Goal: Task Accomplishment & Management: Use online tool/utility

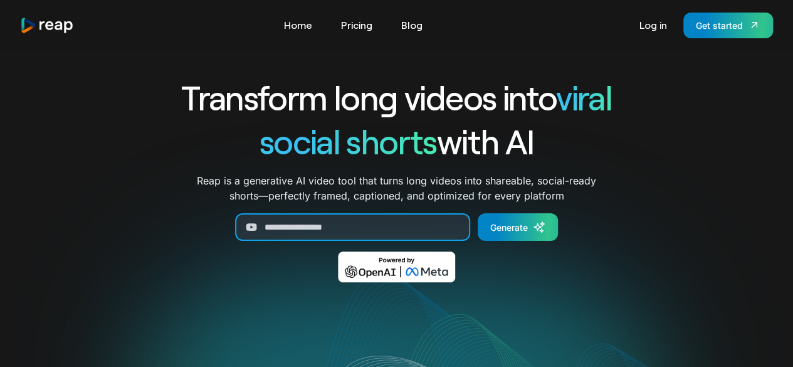
click at [299, 227] on input "Generate Form" at bounding box center [352, 227] width 235 height 28
paste input "**********"
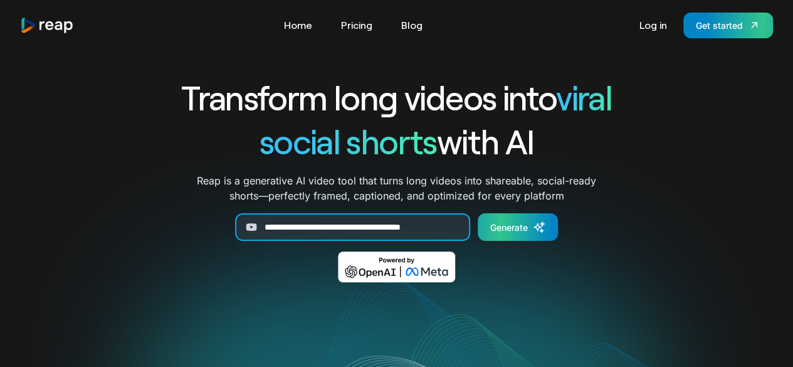
type input "**********"
click at [499, 230] on div "Generate" at bounding box center [509, 227] width 38 height 13
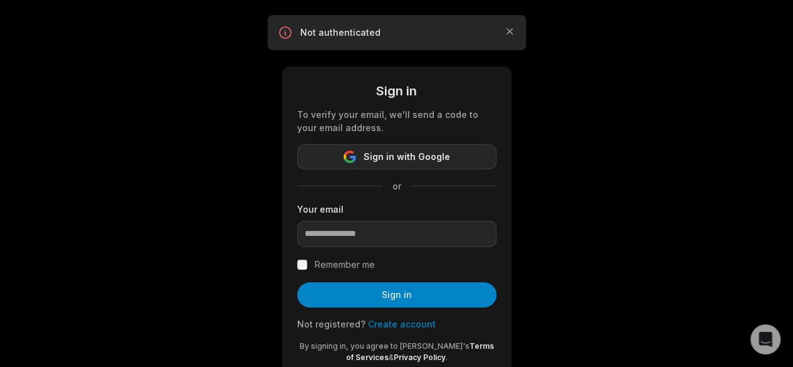
click at [468, 156] on button "Sign in with Google" at bounding box center [396, 156] width 199 height 25
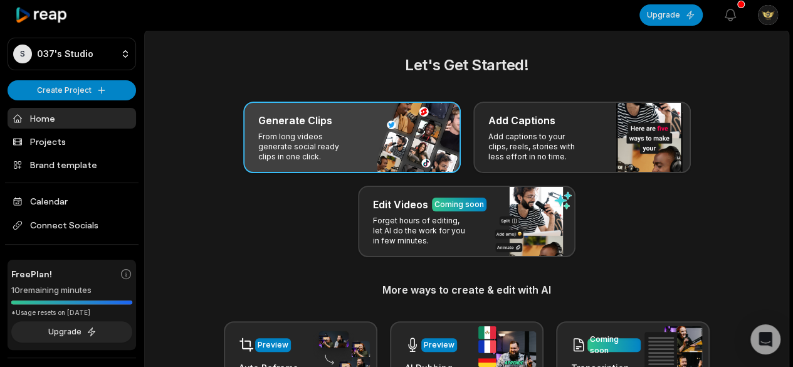
click at [315, 139] on p "From long videos generate social ready clips in one click." at bounding box center [306, 147] width 97 height 30
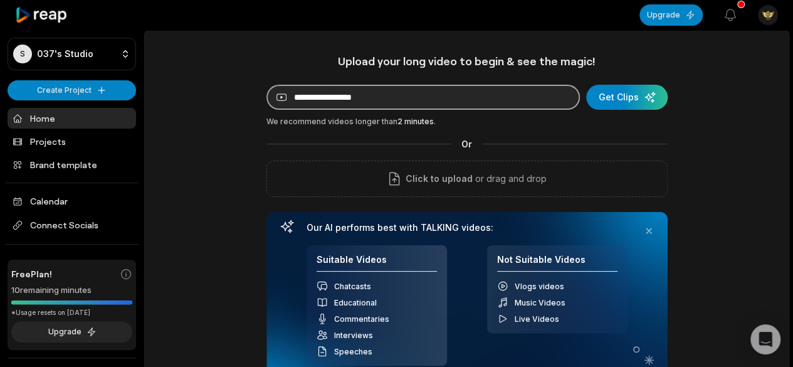
click at [350, 96] on input at bounding box center [422, 97] width 313 height 25
paste input "**********"
type input "**********"
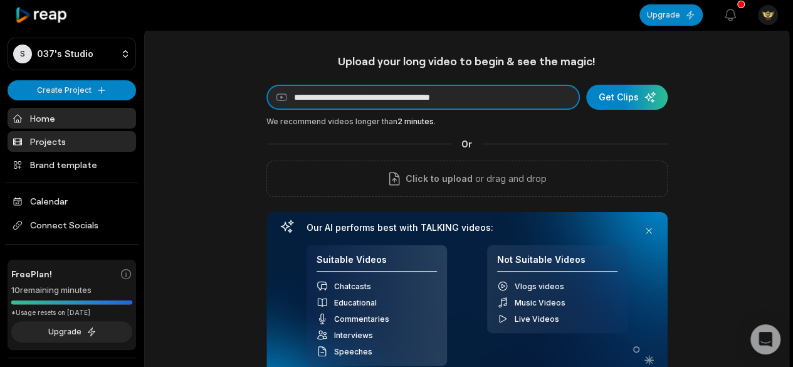
drag, startPoint x: 535, startPoint y: 95, endPoint x: 126, endPoint y: 136, distance: 411.2
click at [126, 136] on div "**********" at bounding box center [396, 273] width 793 height 546
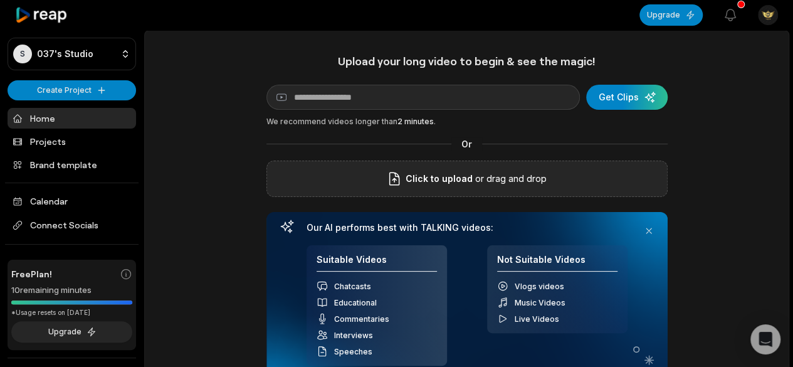
click at [399, 181] on icon at bounding box center [394, 178] width 15 height 15
click at [0, 0] on input "Click to upload" at bounding box center [0, 0] width 0 height 0
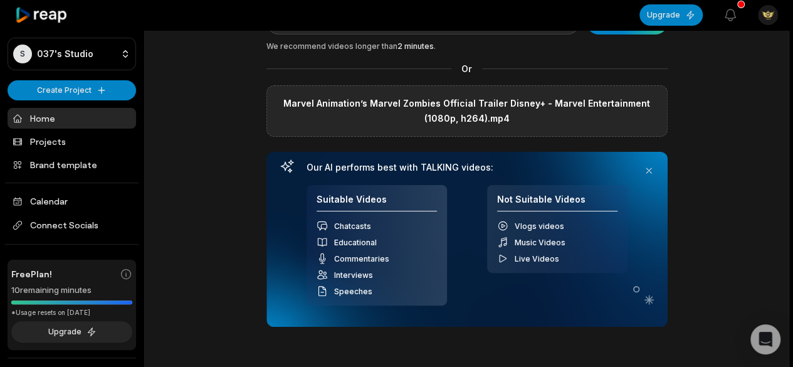
scroll to position [73, 0]
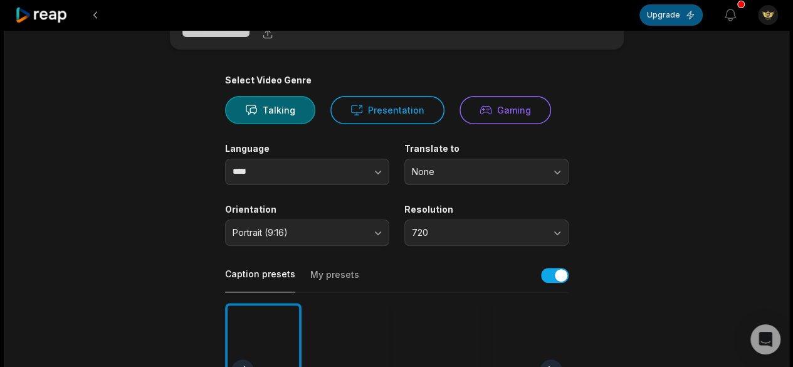
scroll to position [63, 0]
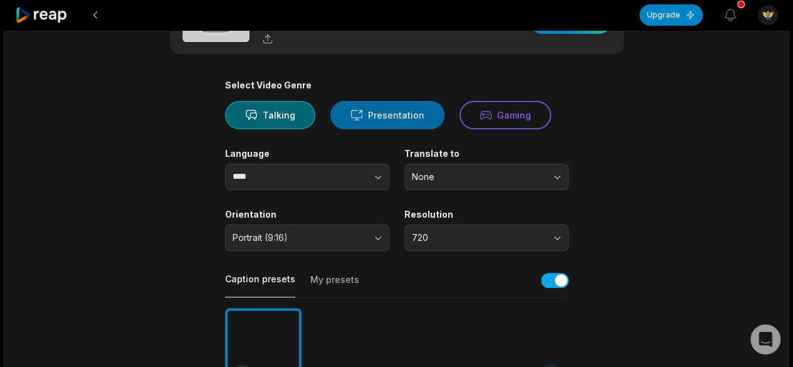
click at [353, 125] on button "Presentation" at bounding box center [387, 115] width 114 height 28
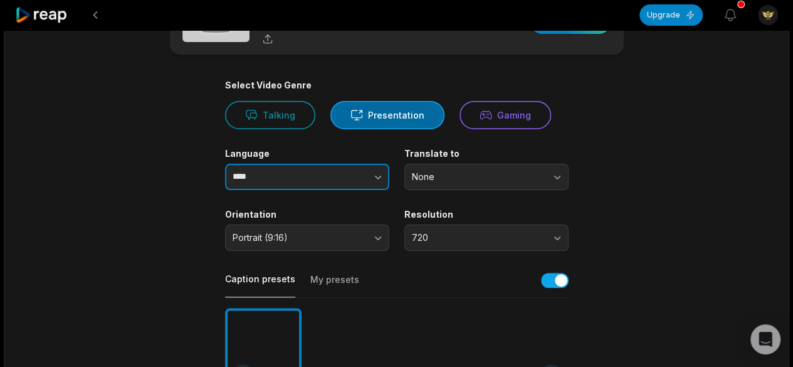
click at [335, 174] on button "button" at bounding box center [352, 177] width 71 height 26
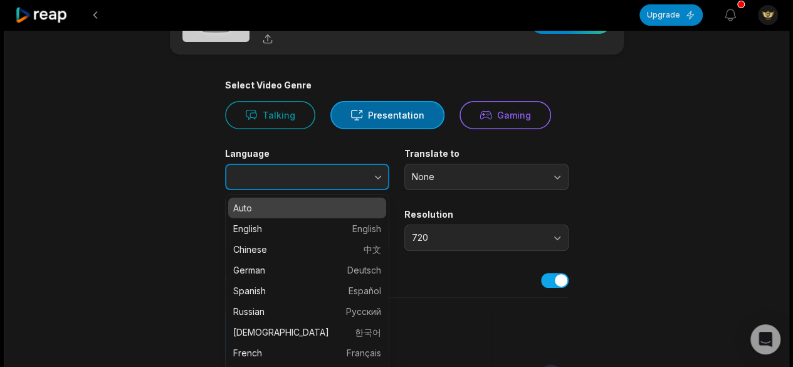
type input "****"
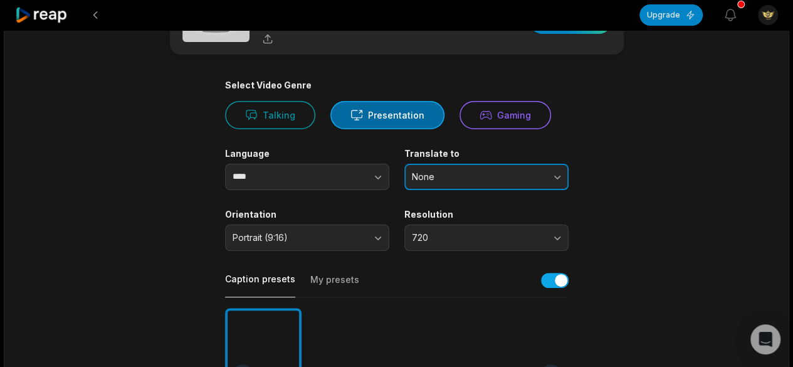
click at [429, 182] on button "None" at bounding box center [486, 177] width 164 height 26
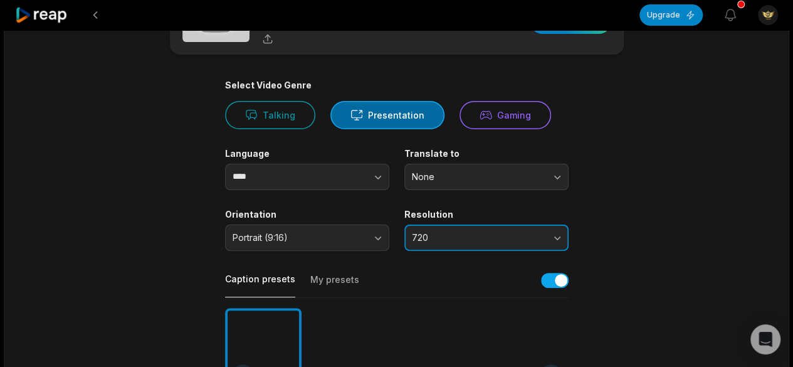
click at [464, 244] on button "720" at bounding box center [486, 237] width 164 height 26
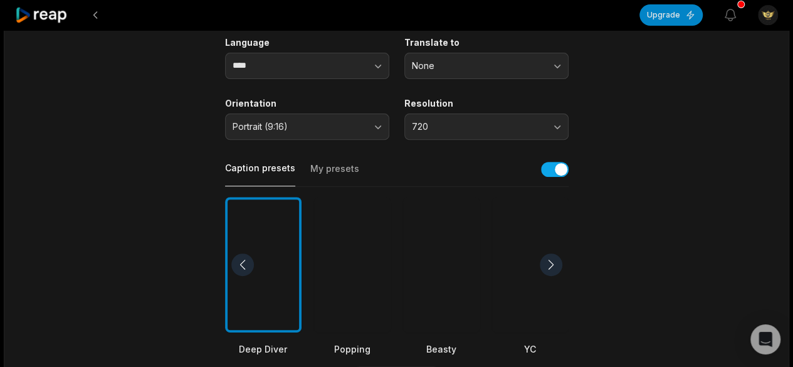
click at [643, 154] on main "01:44 Marvel Animation’s Marvel Zombies Official Trailer Disney+ - Marvel Enter…" at bounding box center [396, 260] width 606 height 767
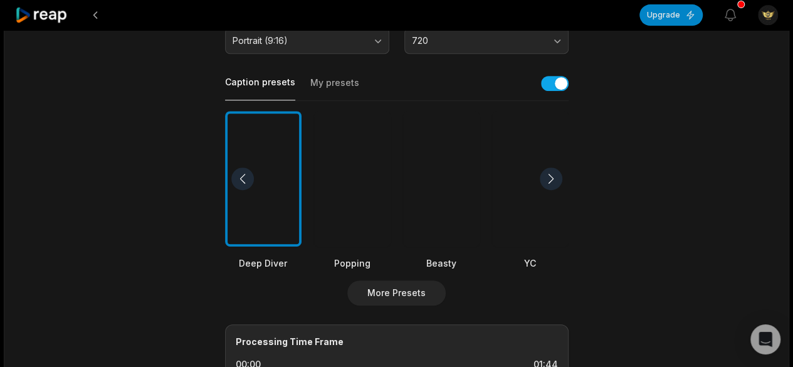
scroll to position [261, 0]
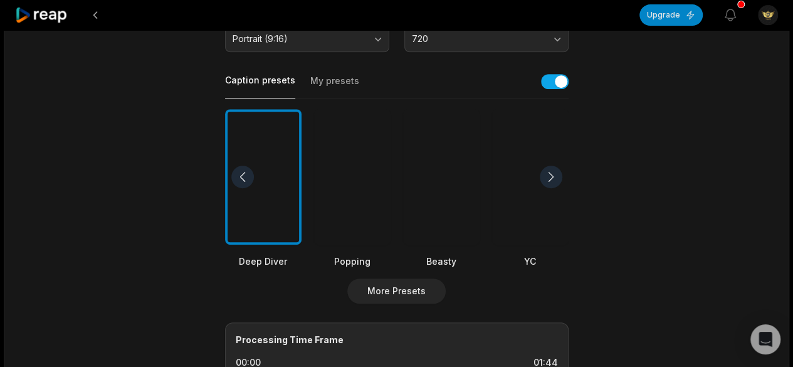
click at [444, 222] on div at bounding box center [441, 177] width 76 height 136
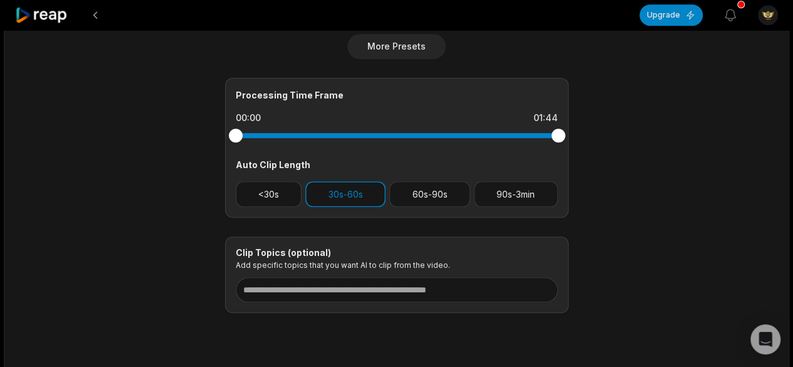
scroll to position [540, 0]
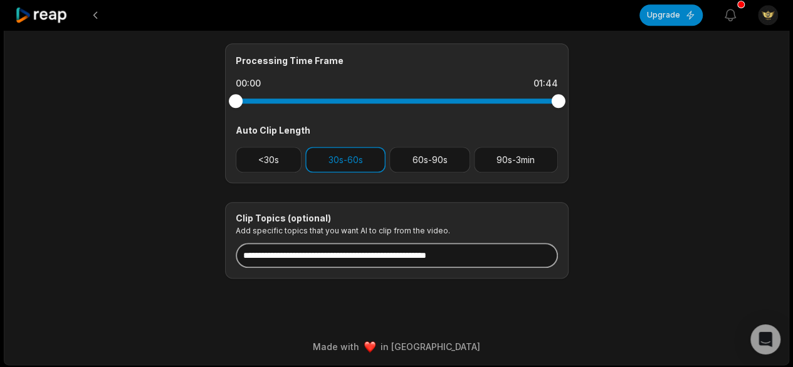
click at [356, 246] on input at bounding box center [397, 254] width 322 height 25
paste input "**********"
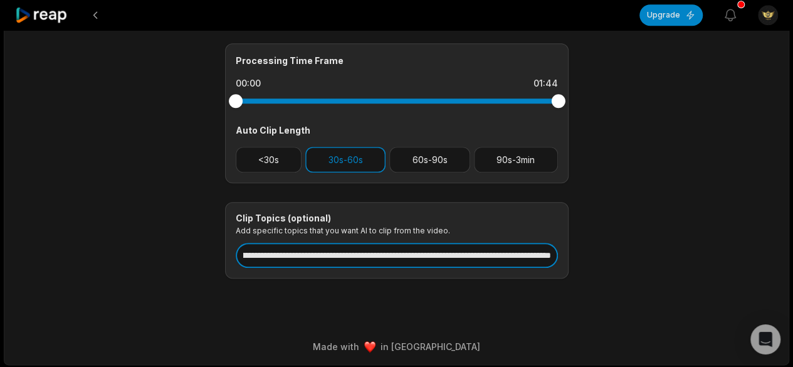
type input "**********"
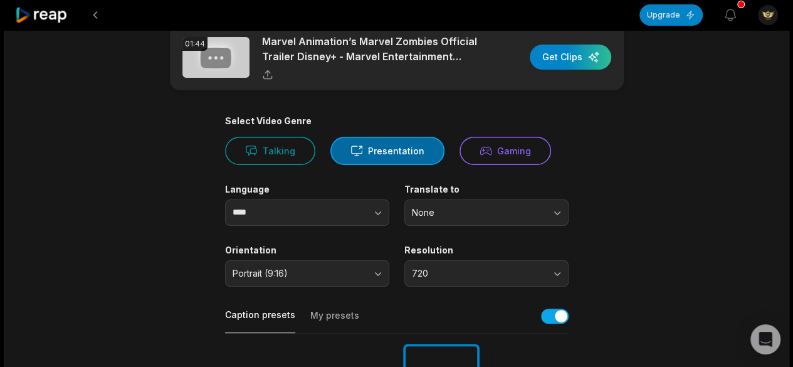
scroll to position [26, 0]
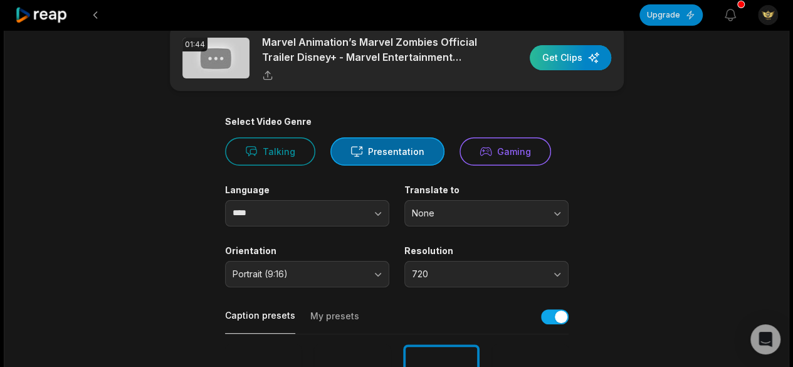
click at [585, 55] on div "button" at bounding box center [569, 57] width 81 height 25
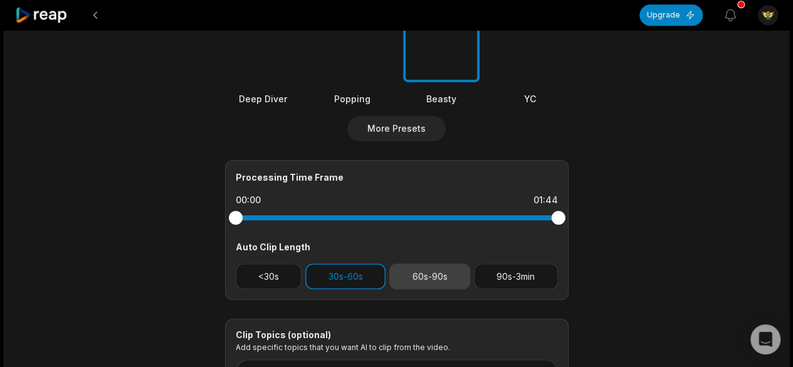
scroll to position [426, 0]
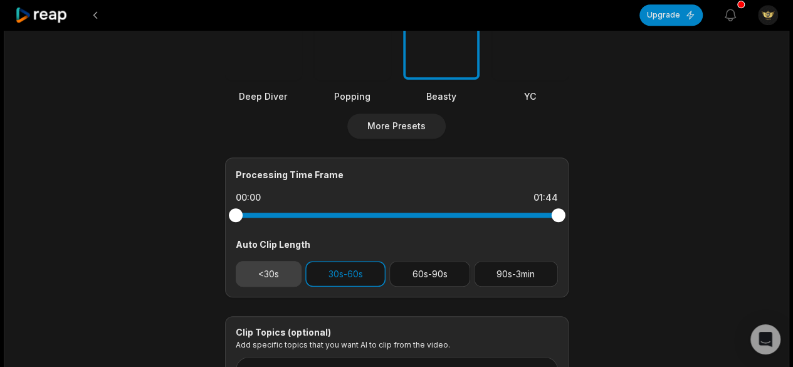
click at [261, 263] on button "<30s" at bounding box center [269, 274] width 66 height 26
click at [275, 276] on button "<30s" at bounding box center [269, 274] width 66 height 26
click at [363, 276] on button "30s-60s" at bounding box center [345, 274] width 80 height 26
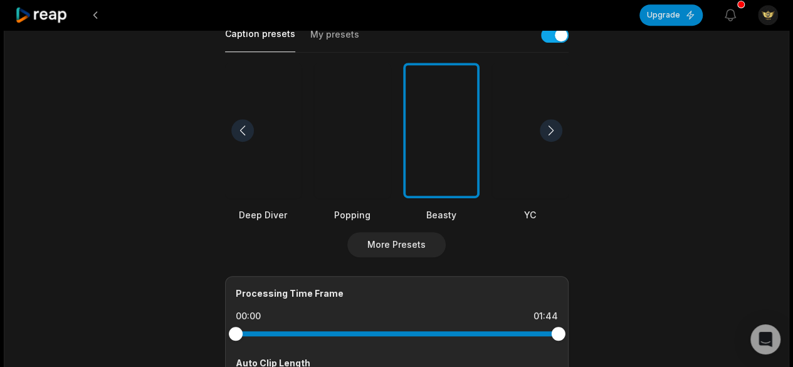
scroll to position [0, 0]
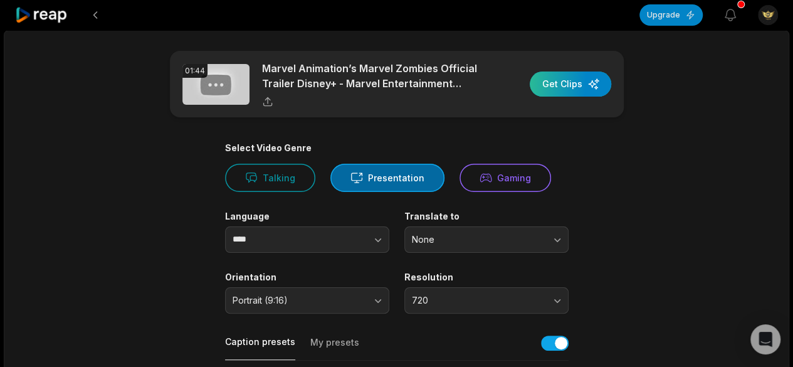
click at [569, 91] on div "button" at bounding box center [569, 83] width 81 height 25
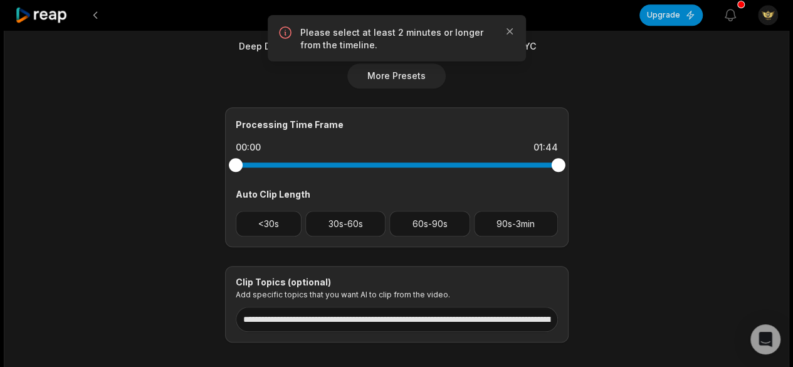
scroll to position [478, 0]
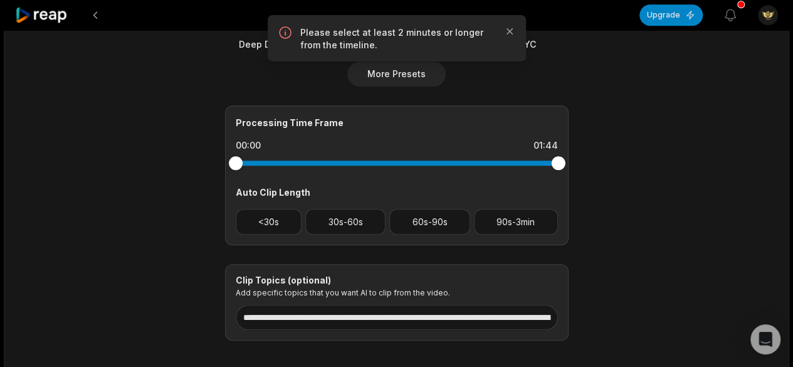
drag, startPoint x: 236, startPoint y: 165, endPoint x: 338, endPoint y: 163, distance: 101.5
click at [337, 163] on div at bounding box center [397, 162] width 322 height 5
click at [292, 161] on div at bounding box center [397, 162] width 322 height 5
drag, startPoint x: 230, startPoint y: 164, endPoint x: 352, endPoint y: 170, distance: 122.4
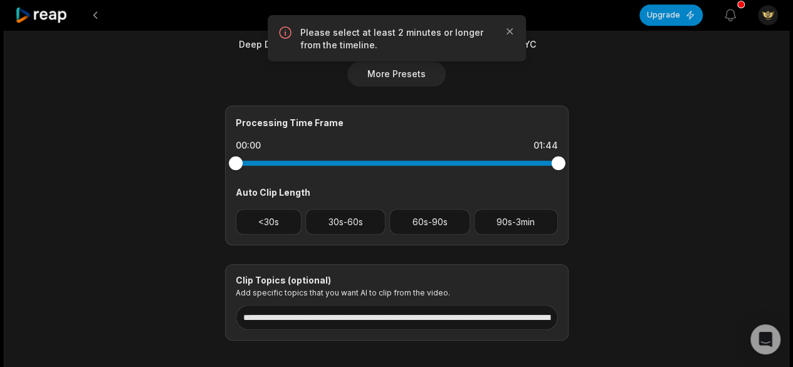
click at [352, 170] on div at bounding box center [397, 163] width 322 height 23
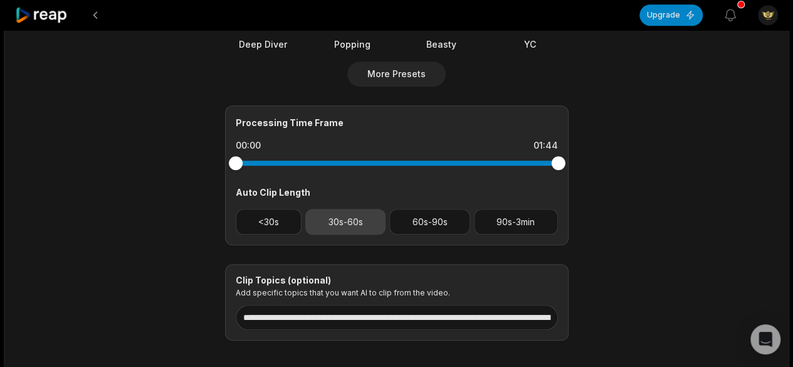
click at [366, 227] on button "30s-60s" at bounding box center [345, 222] width 80 height 26
click at [422, 265] on div "**********" at bounding box center [396, 302] width 343 height 77
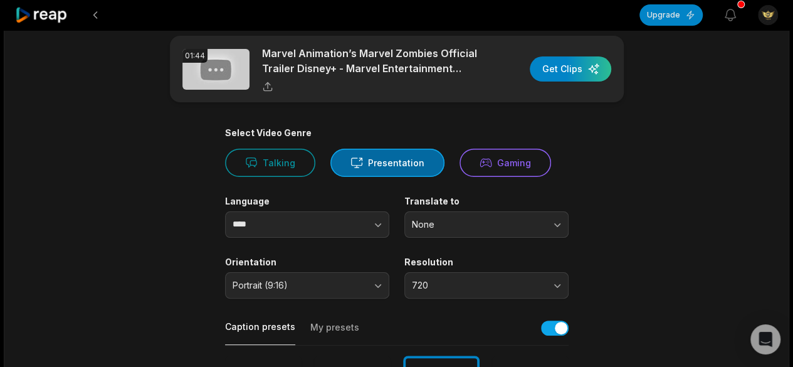
scroll to position [0, 0]
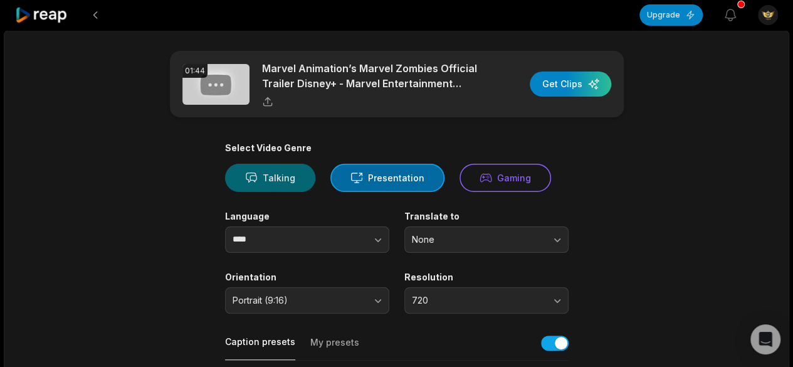
click at [298, 172] on button "Talking" at bounding box center [270, 178] width 90 height 28
click at [390, 179] on button "Presentation" at bounding box center [387, 178] width 114 height 28
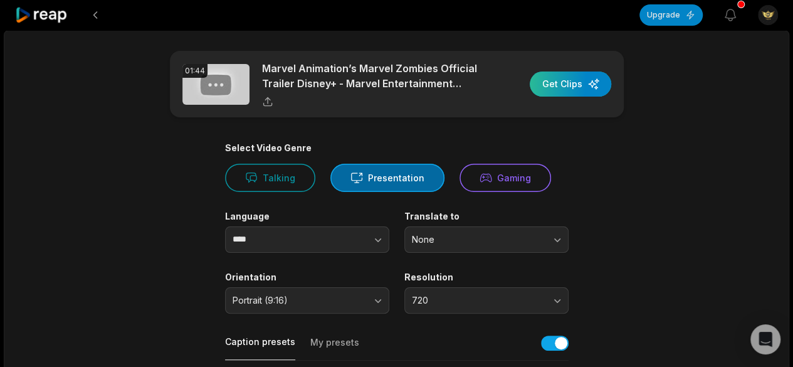
click at [573, 74] on div "button" at bounding box center [569, 83] width 81 height 25
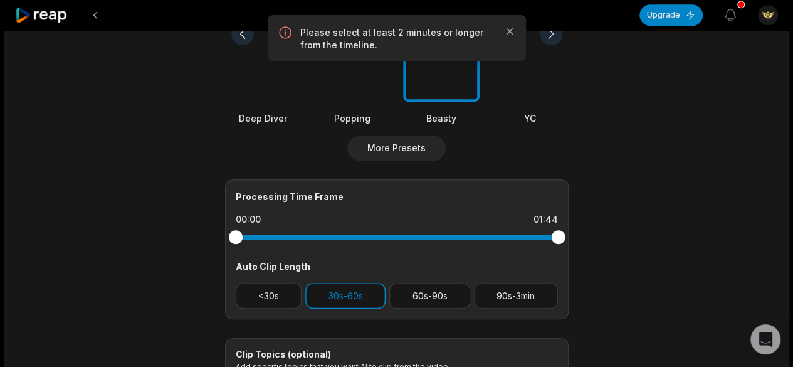
scroll to position [405, 0]
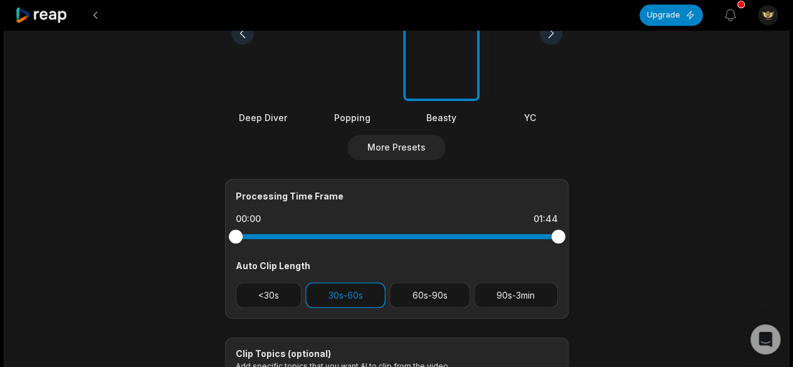
drag, startPoint x: 238, startPoint y: 233, endPoint x: 485, endPoint y: 231, distance: 246.9
click at [401, 234] on div at bounding box center [397, 236] width 322 height 5
drag, startPoint x: 558, startPoint y: 237, endPoint x: 590, endPoint y: 242, distance: 33.1
click at [590, 242] on main "**********" at bounding box center [396, 29] width 606 height 767
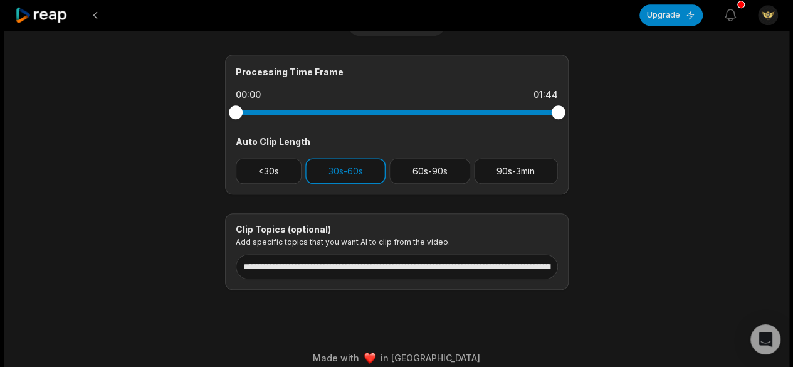
scroll to position [529, 0]
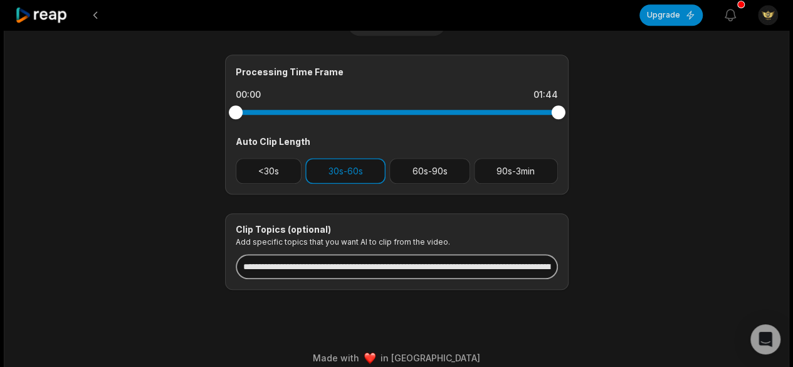
click at [379, 266] on input "**********" at bounding box center [397, 266] width 323 height 25
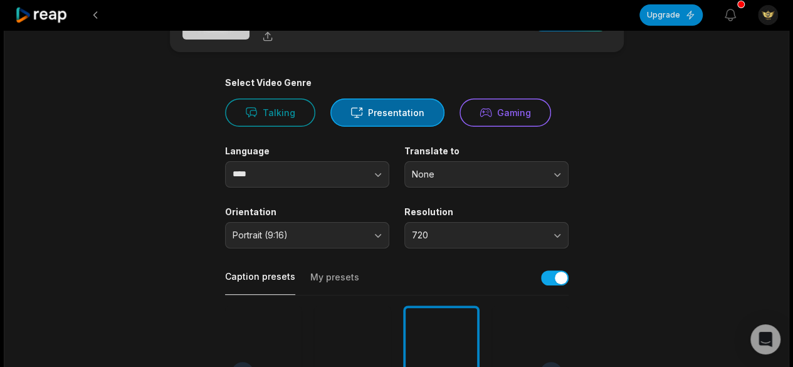
scroll to position [0, 0]
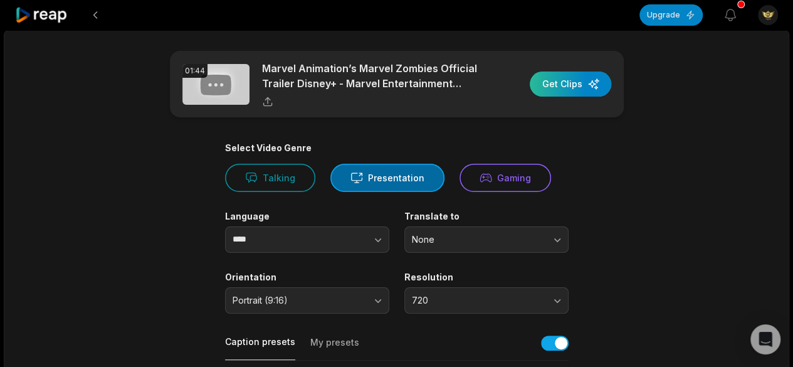
click at [555, 83] on div "button" at bounding box center [569, 83] width 81 height 25
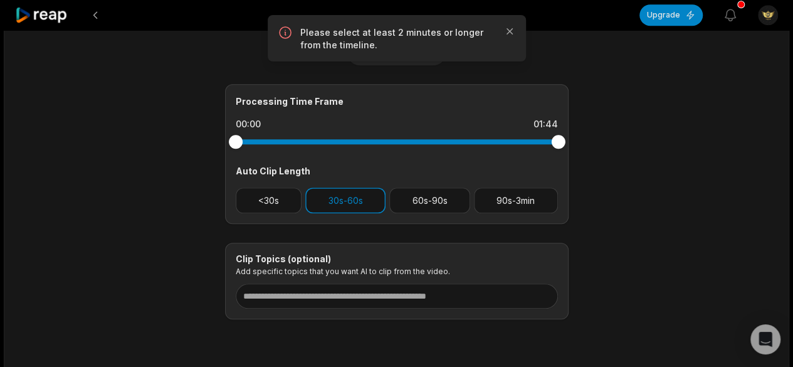
scroll to position [540, 0]
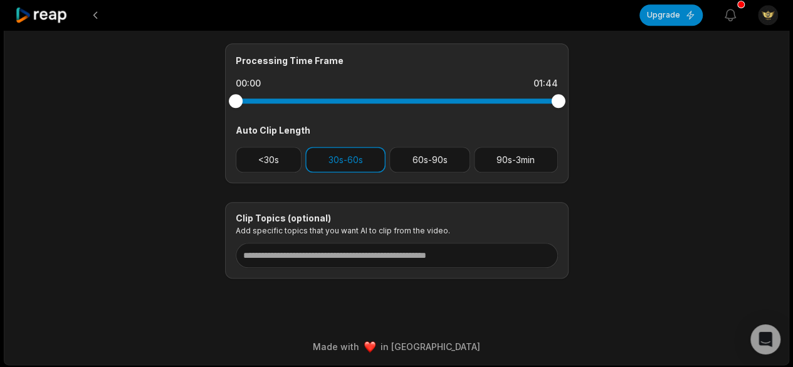
drag, startPoint x: 561, startPoint y: 97, endPoint x: 532, endPoint y: 96, distance: 28.8
click at [532, 96] on div at bounding box center [397, 101] width 322 height 23
drag, startPoint x: 553, startPoint y: 101, endPoint x: 516, endPoint y: 75, distance: 44.9
click at [516, 75] on div "Processing Time Frame 00:00 01:44 Auto Clip Length <30s 30s-60s 60s-90s 90s-3min" at bounding box center [396, 113] width 343 height 140
drag, startPoint x: 491, startPoint y: 103, endPoint x: 476, endPoint y: 90, distance: 20.5
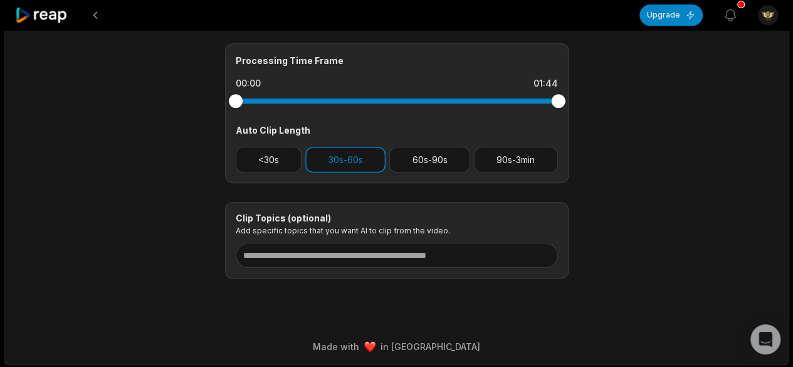
click at [476, 90] on div at bounding box center [397, 101] width 322 height 23
click at [474, 96] on div at bounding box center [397, 101] width 322 height 23
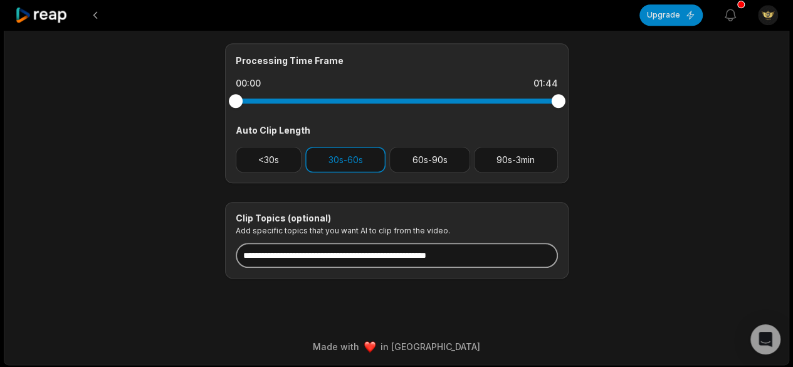
click at [386, 253] on input at bounding box center [397, 254] width 323 height 25
paste input "**********"
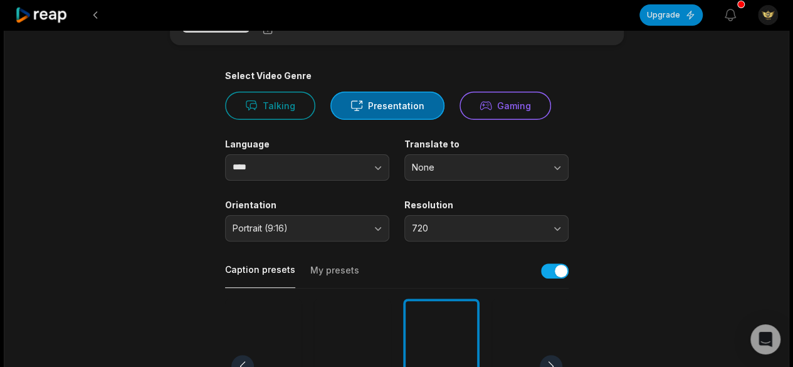
scroll to position [0, 0]
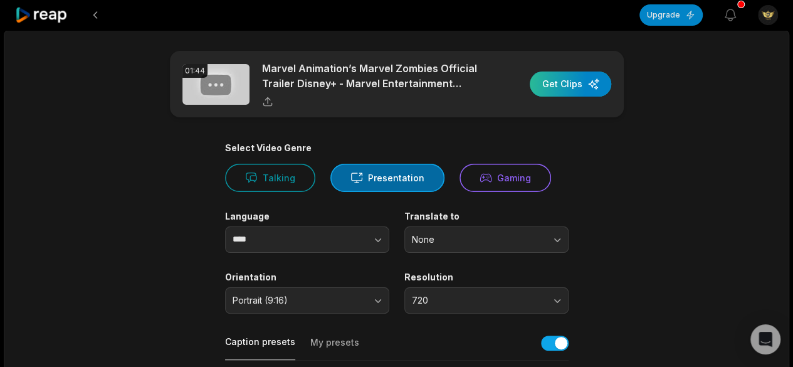
type input "**********"
click at [569, 81] on div "button" at bounding box center [569, 83] width 81 height 25
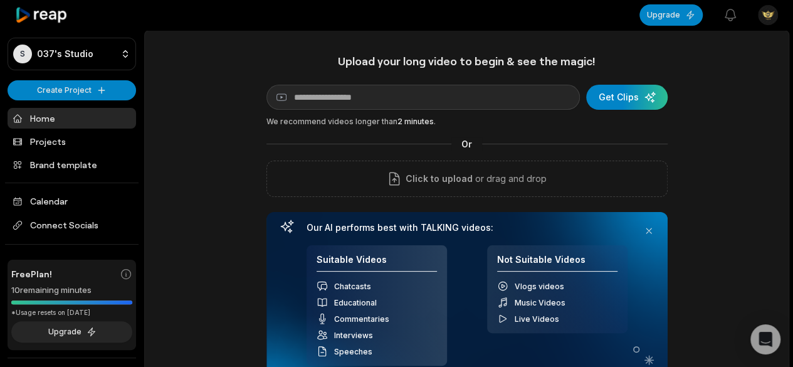
scroll to position [71, 0]
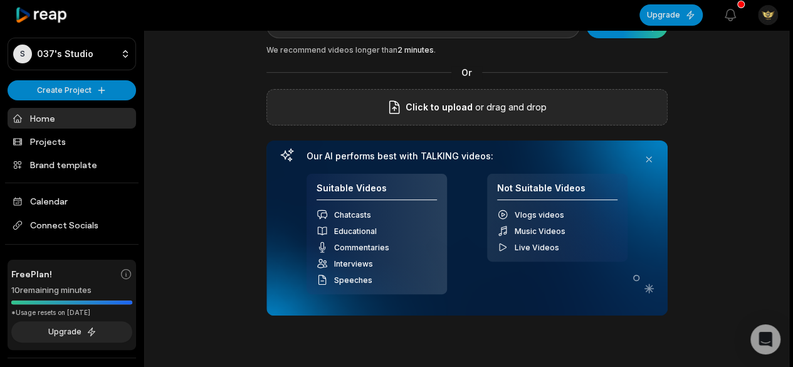
click at [373, 103] on div "Click to upload or drag and drop" at bounding box center [466, 107] width 401 height 36
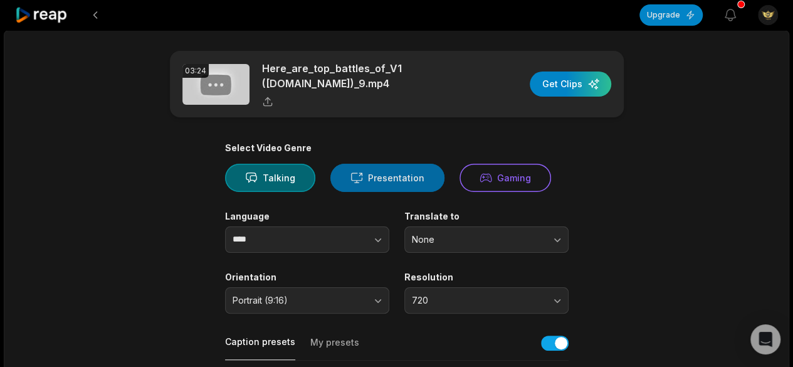
click at [371, 169] on button "Presentation" at bounding box center [387, 178] width 114 height 28
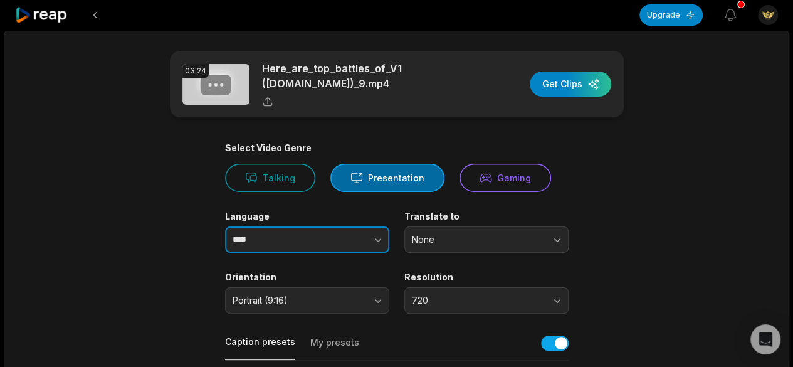
click at [276, 244] on input "****" at bounding box center [307, 239] width 164 height 26
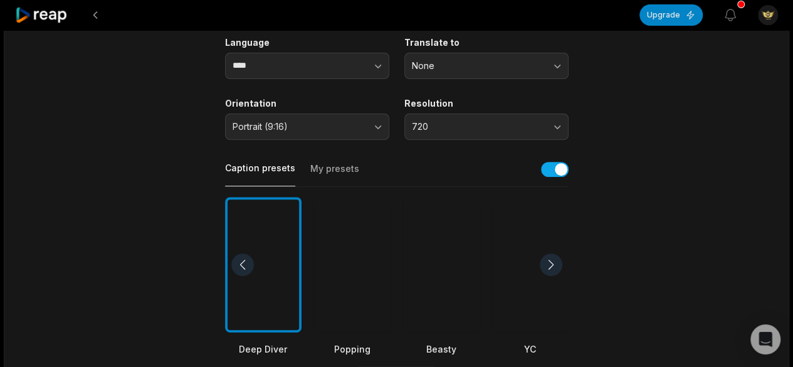
scroll to position [182, 0]
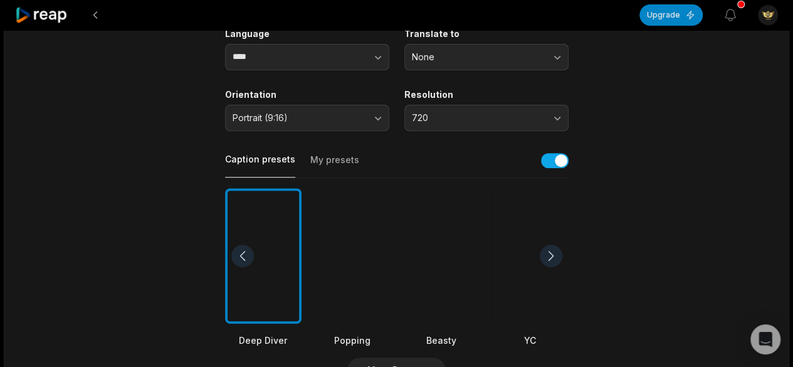
click at [424, 294] on div at bounding box center [441, 256] width 76 height 136
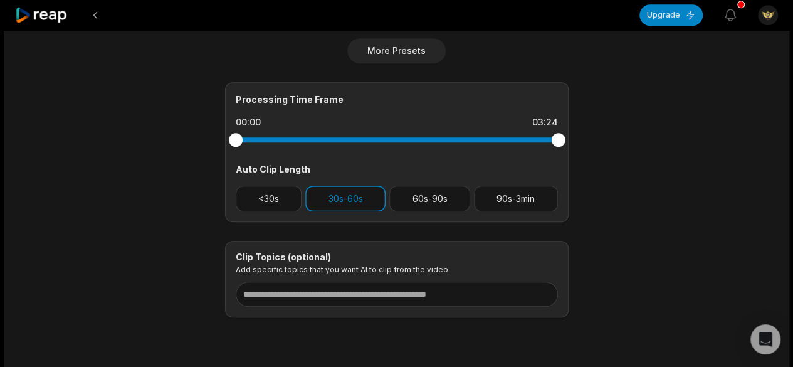
scroll to position [540, 0]
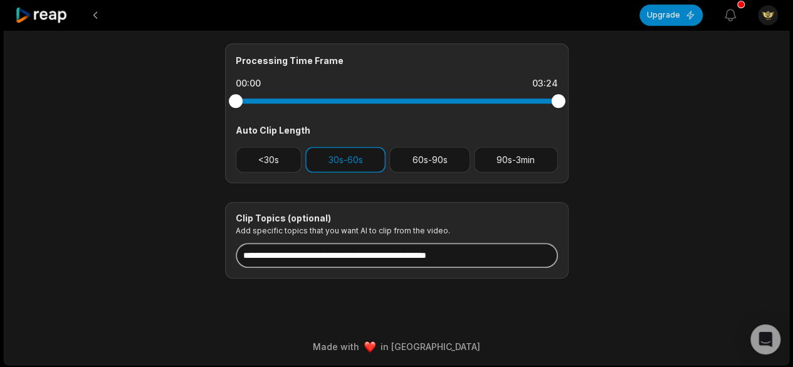
click at [511, 254] on input at bounding box center [397, 254] width 322 height 25
paste input "**********"
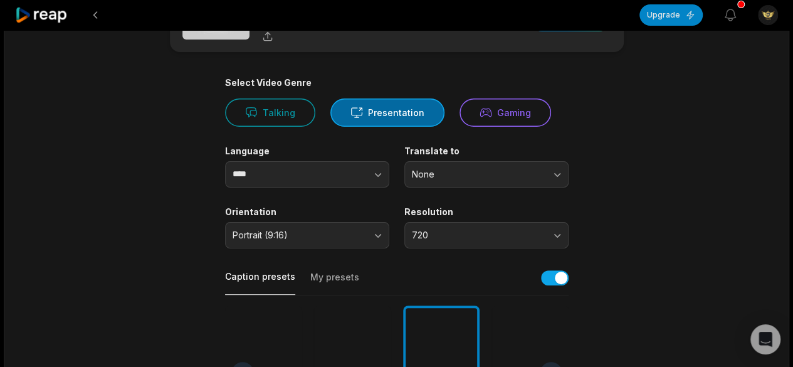
scroll to position [0, 0]
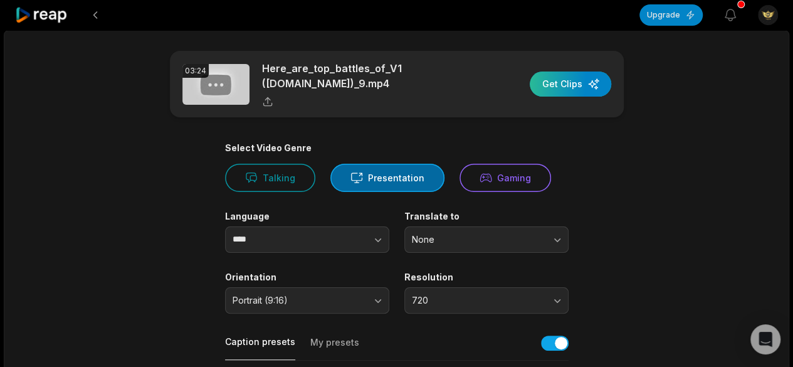
type input "**********"
click at [564, 80] on div "button" at bounding box center [569, 83] width 81 height 25
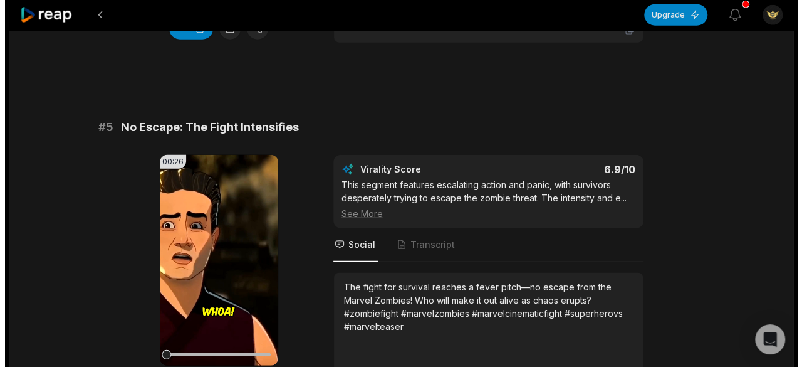
scroll to position [1613, 0]
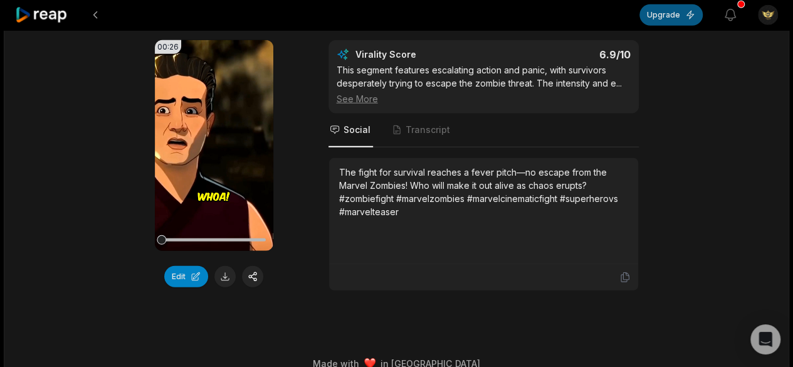
click at [659, 17] on button "Upgrade" at bounding box center [670, 14] width 63 height 21
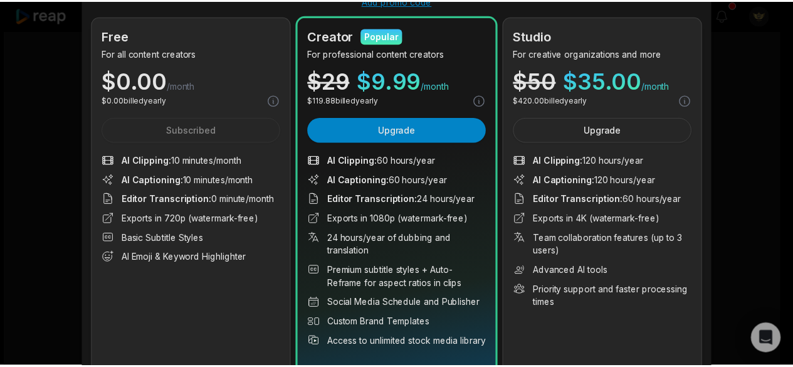
scroll to position [118, 0]
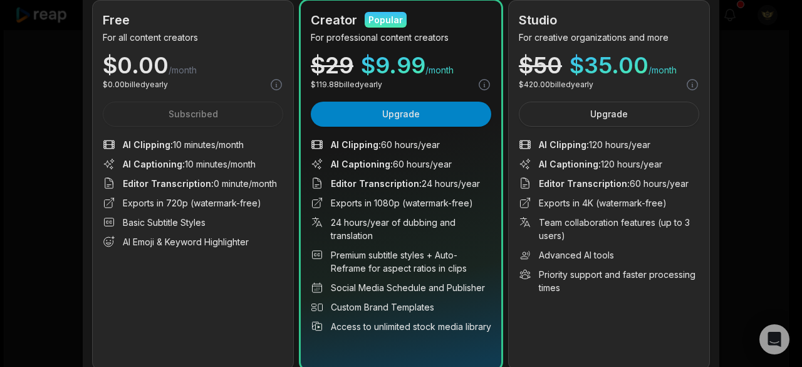
click at [752, 49] on div "Upgrade your plan Monthly Use setting Yearly Save up to 40% Add promo code Free…" at bounding box center [401, 146] width 802 height 529
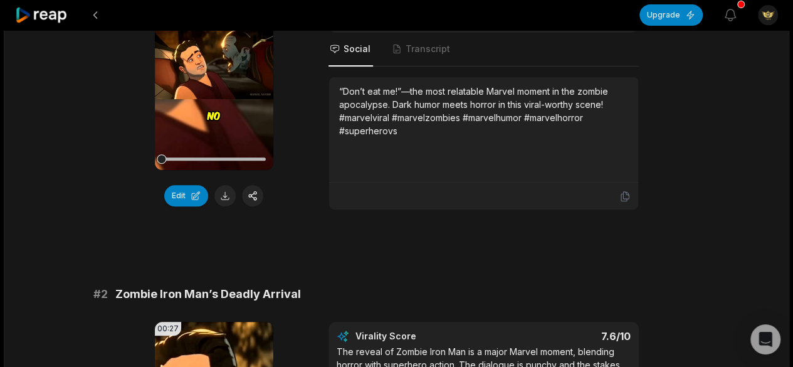
scroll to position [0, 0]
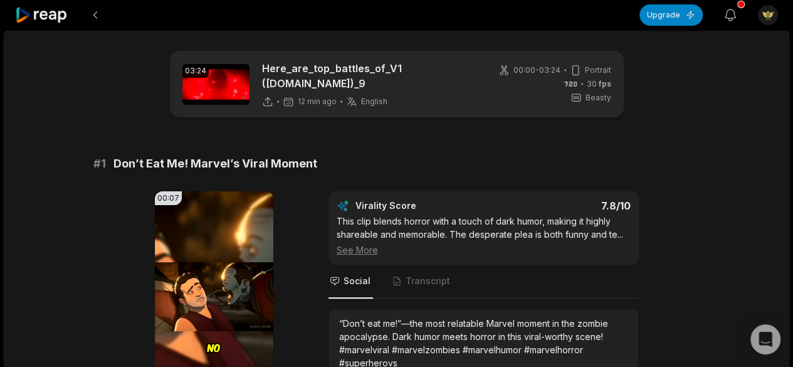
click at [730, 18] on icon "button" at bounding box center [730, 14] width 11 height 11
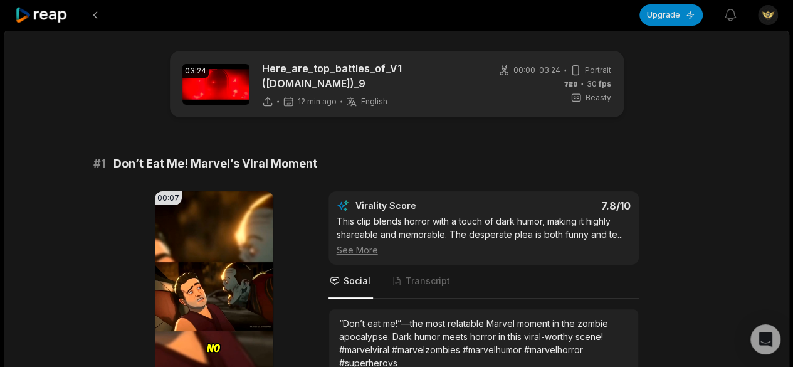
click at [311, 165] on span "Don’t Eat Me! Marvel’s Viral Moment" at bounding box center [215, 164] width 204 height 18
click at [761, 342] on icon "Open Intercom Messenger" at bounding box center [765, 339] width 16 height 16
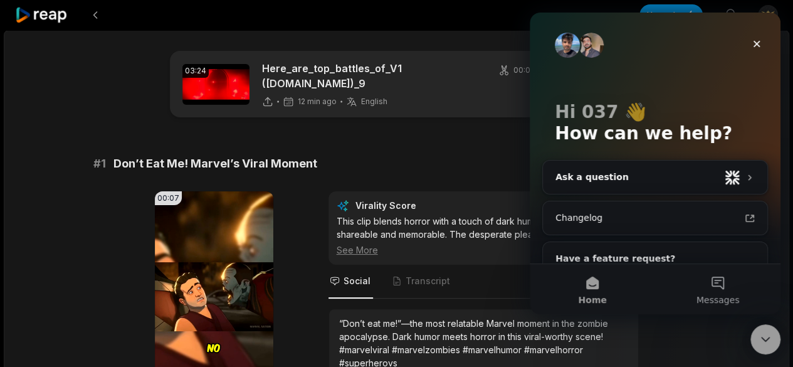
scroll to position [46, 0]
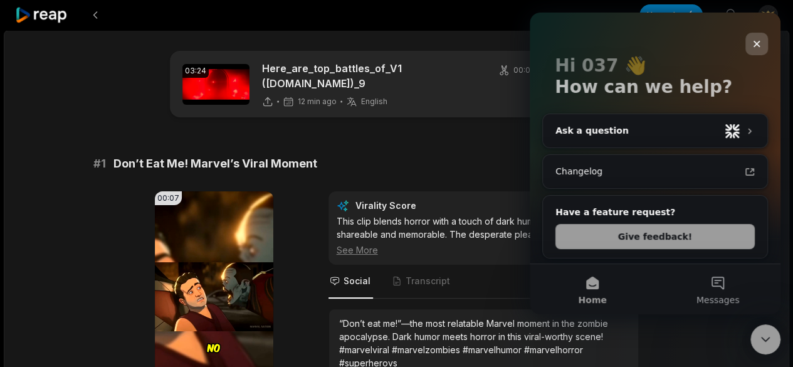
click at [749, 38] on div "Close" at bounding box center [756, 44] width 23 height 23
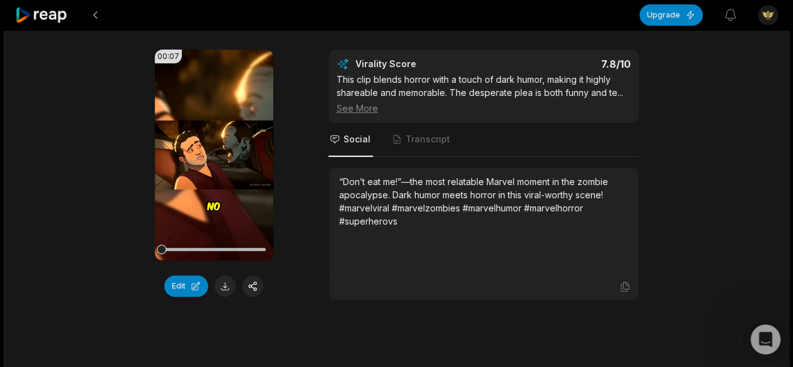
scroll to position [148, 0]
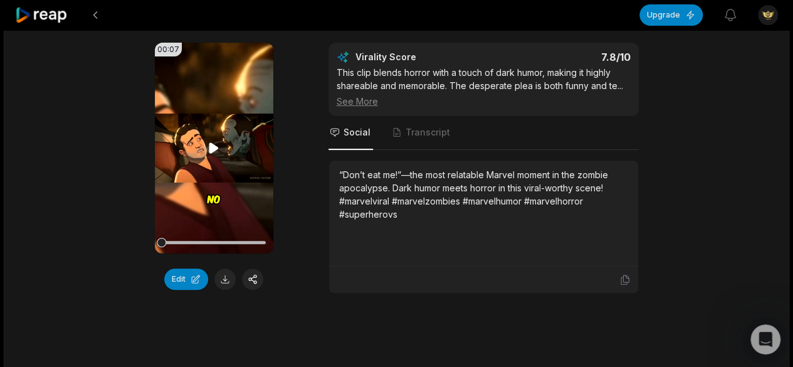
click at [183, 176] on video "Your browser does not support mp4 format." at bounding box center [214, 148] width 118 height 211
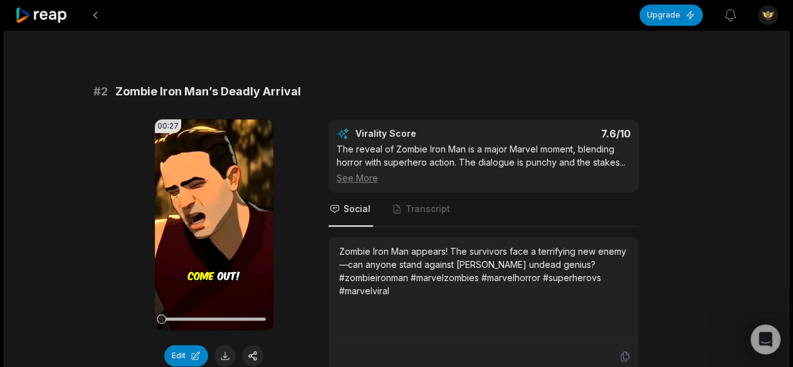
scroll to position [452, 0]
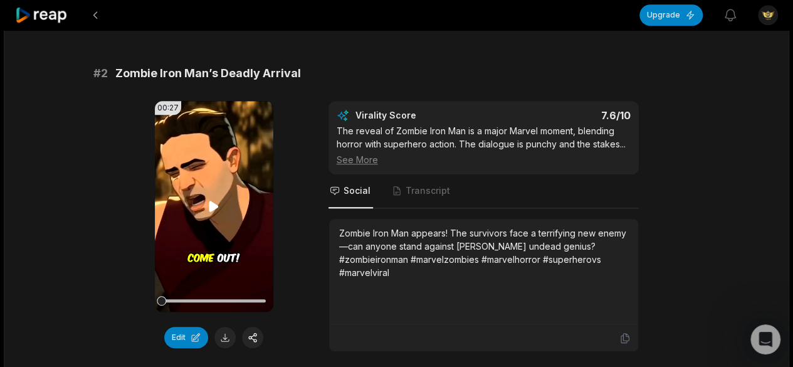
click at [172, 217] on video "Your browser does not support mp4 format." at bounding box center [214, 206] width 118 height 211
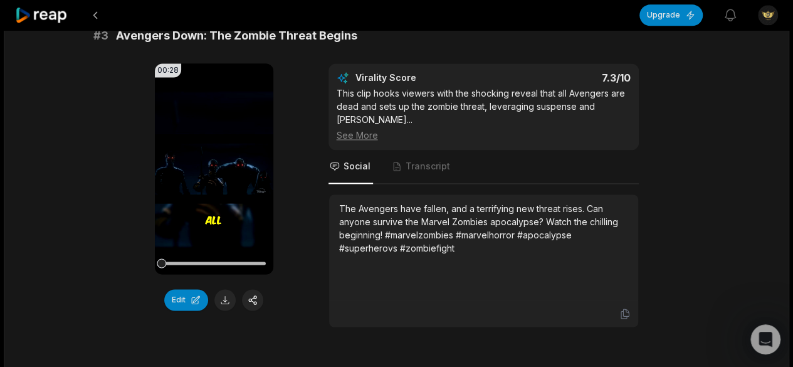
scroll to position [848, 0]
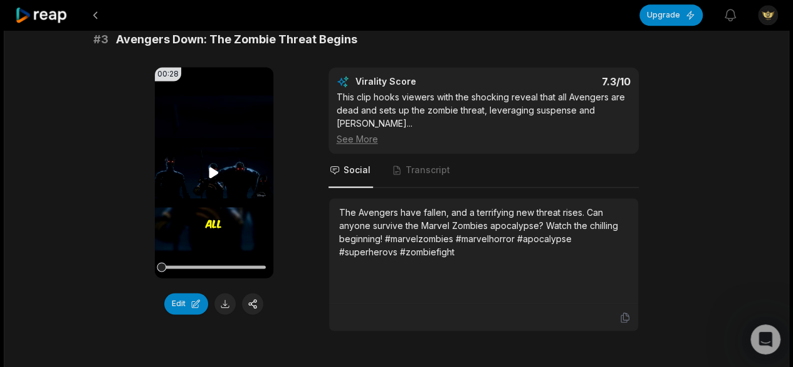
click at [205, 185] on video "Your browser does not support mp4 format." at bounding box center [214, 172] width 118 height 211
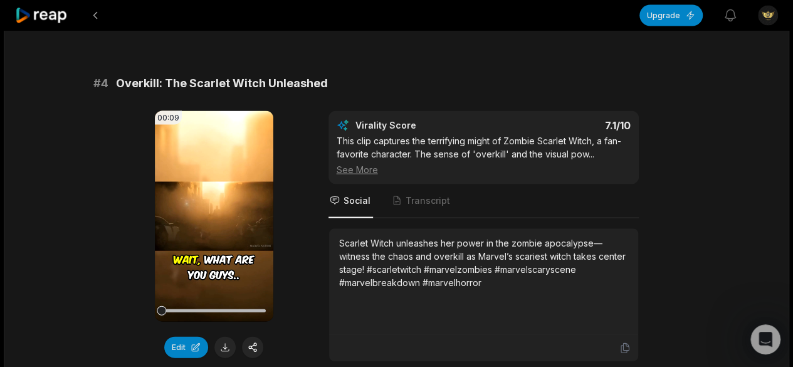
scroll to position [1183, 0]
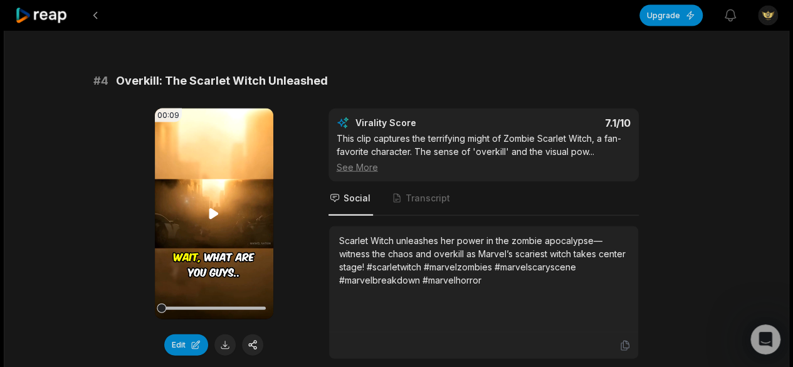
click at [167, 149] on video "Your browser does not support mp4 format." at bounding box center [214, 213] width 118 height 211
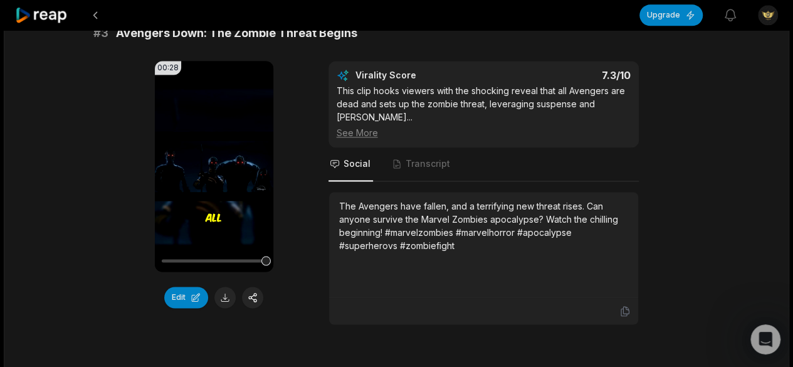
scroll to position [855, 0]
click at [223, 299] on button at bounding box center [224, 296] width 21 height 21
click at [212, 160] on icon at bounding box center [213, 165] width 9 height 11
click at [213, 159] on icon at bounding box center [213, 165] width 15 height 15
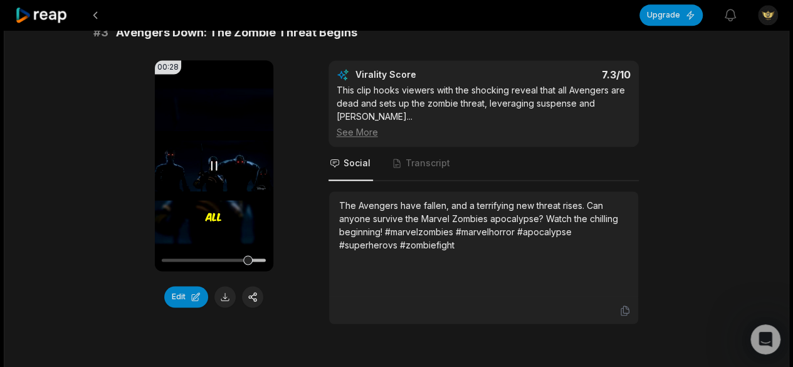
click at [213, 159] on icon at bounding box center [213, 165] width 15 height 15
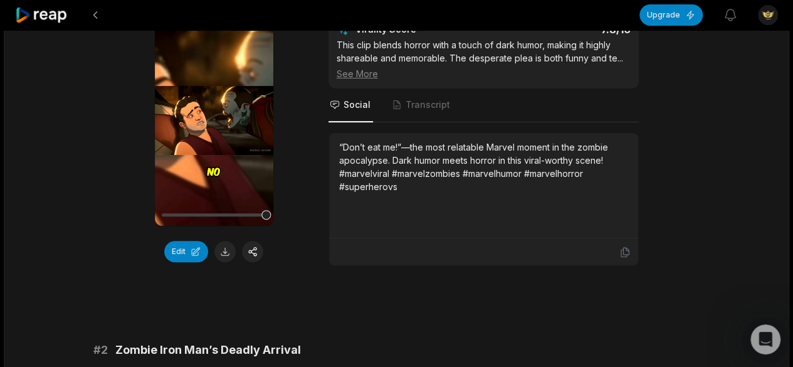
scroll to position [0, 0]
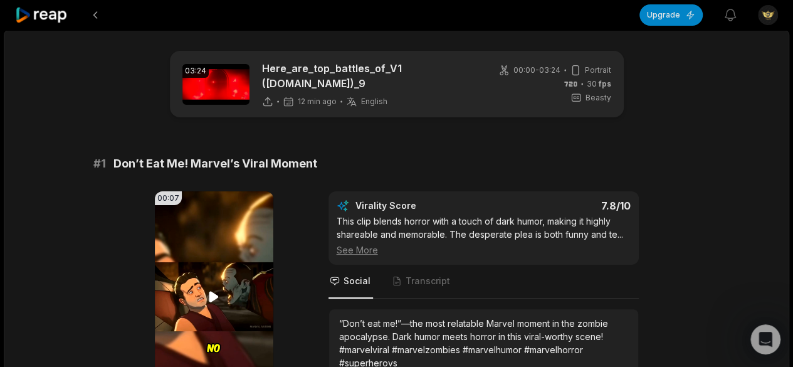
click at [211, 294] on icon at bounding box center [213, 296] width 9 height 11
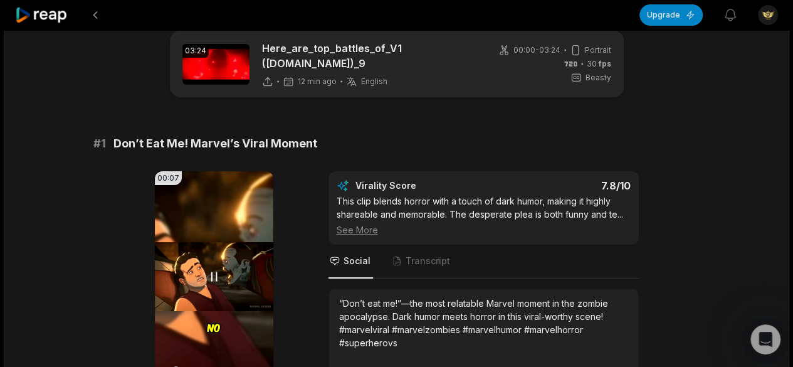
scroll to position [19, 0]
click at [214, 277] on icon at bounding box center [213, 276] width 15 height 15
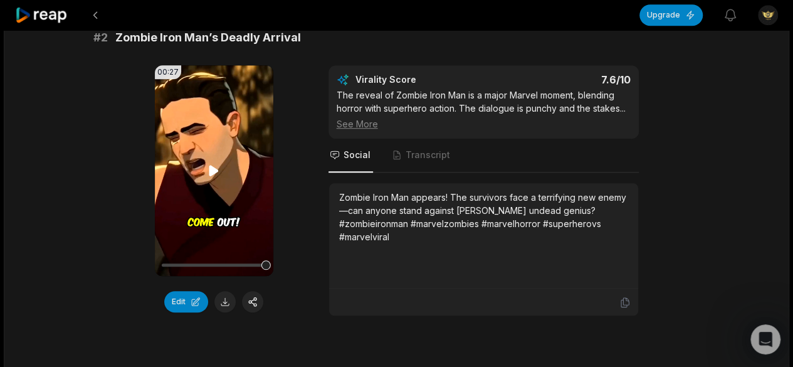
scroll to position [489, 0]
click at [211, 177] on video "Your browser does not support mp4 format." at bounding box center [214, 170] width 118 height 211
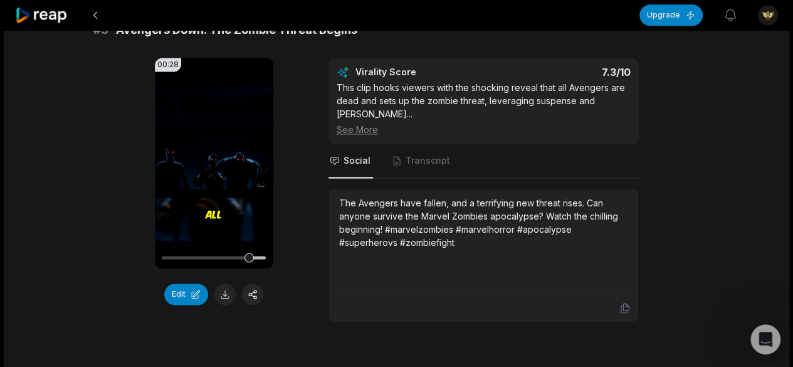
scroll to position [856, 0]
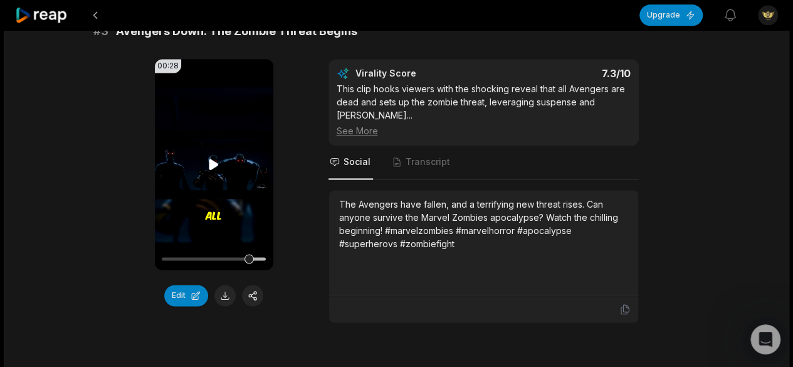
click at [212, 178] on video "Your browser does not support mp4 format." at bounding box center [214, 164] width 118 height 211
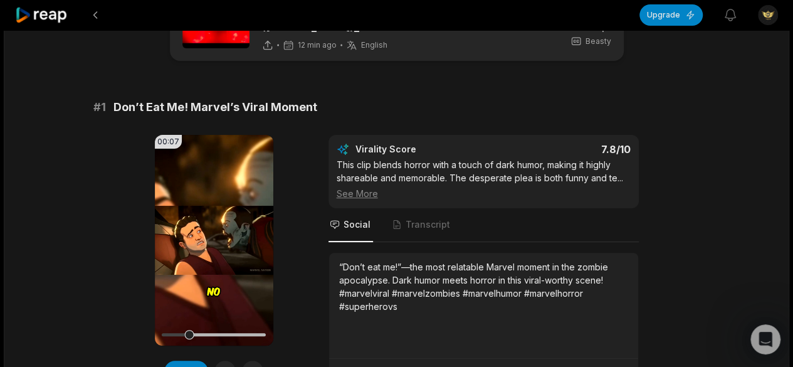
scroll to position [0, 0]
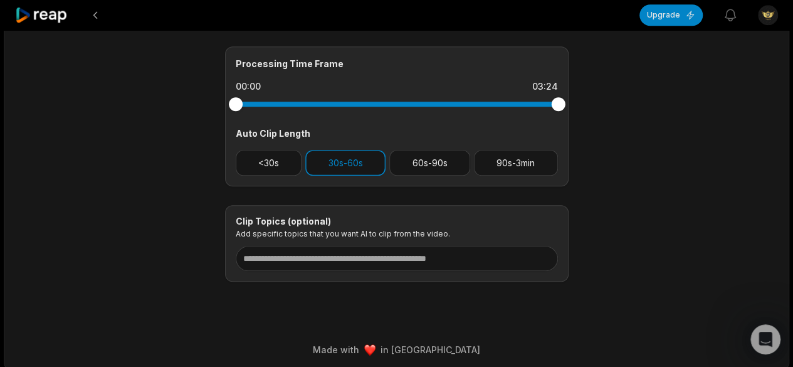
scroll to position [540, 0]
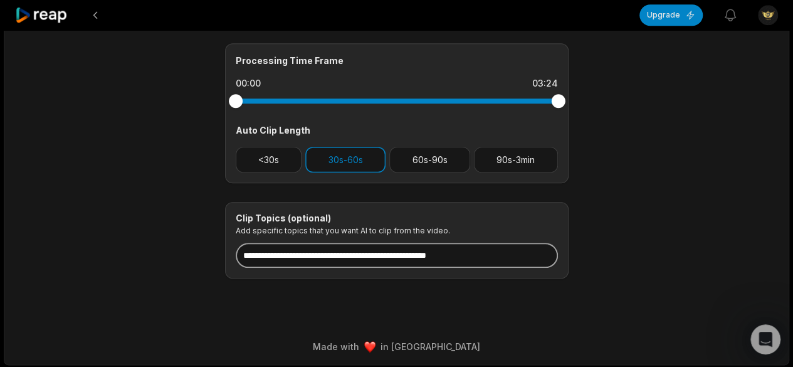
click at [312, 251] on input at bounding box center [397, 254] width 322 height 25
paste input "**********"
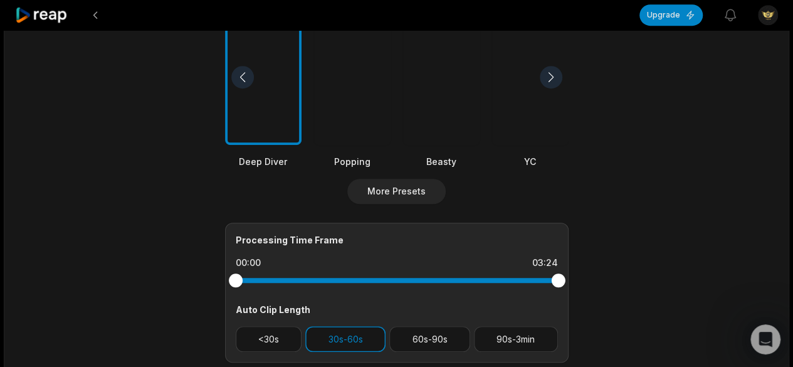
scroll to position [0, 0]
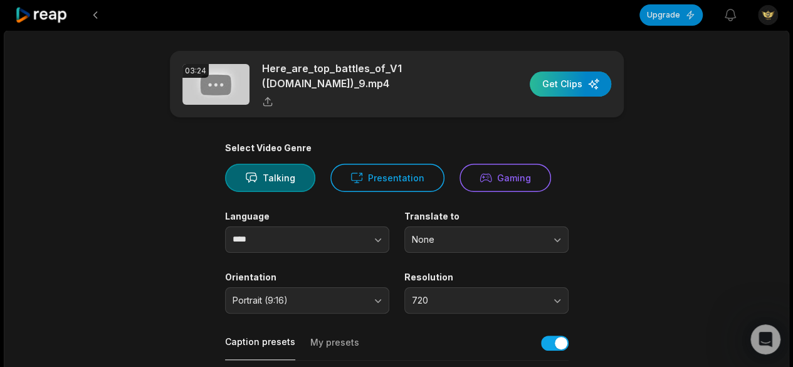
type input "**********"
click at [581, 76] on div "button" at bounding box center [569, 83] width 81 height 25
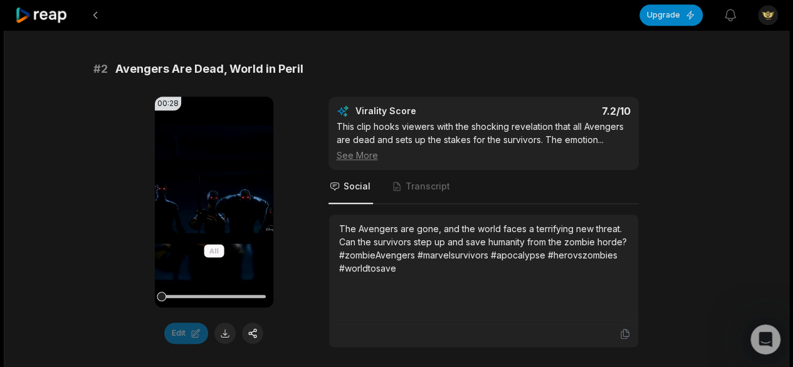
scroll to position [569, 0]
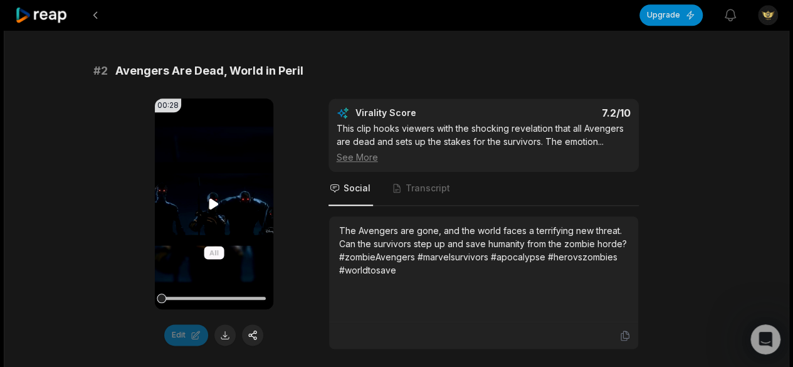
click at [233, 195] on video "Your browser does not support mp4 format." at bounding box center [214, 203] width 118 height 211
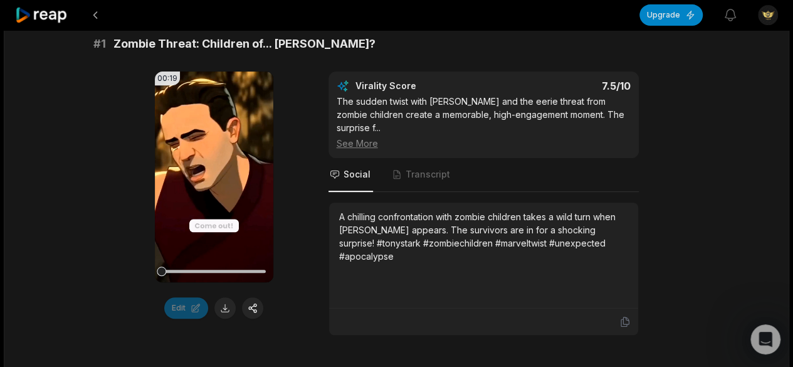
scroll to position [219, 0]
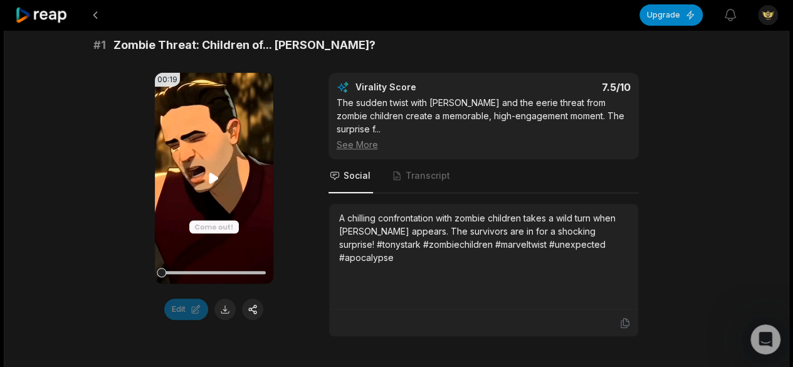
click at [192, 170] on video "Your browser does not support mp4 format." at bounding box center [214, 178] width 118 height 211
click at [215, 177] on icon at bounding box center [213, 177] width 15 height 15
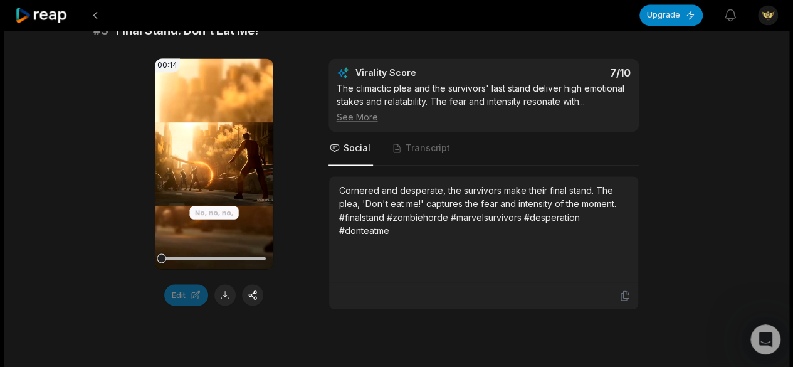
scroll to position [975, 0]
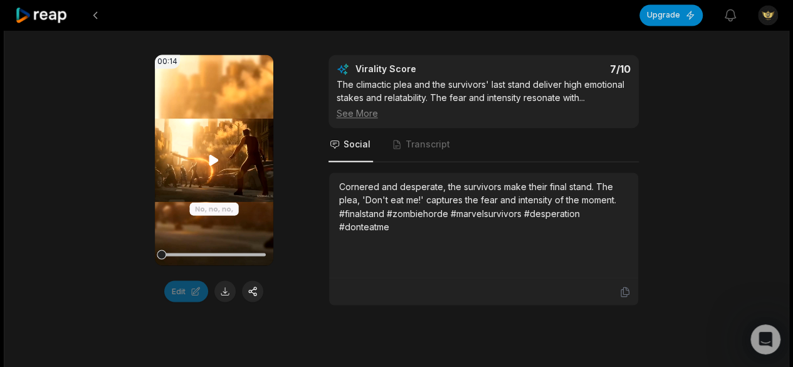
click at [227, 154] on video "Your browser does not support mp4 format." at bounding box center [214, 160] width 118 height 211
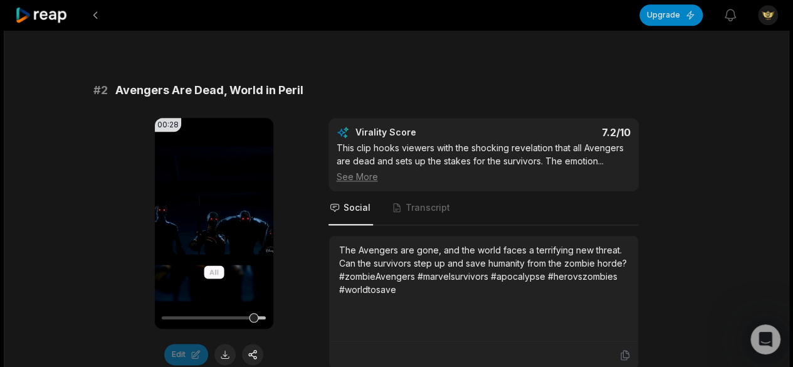
scroll to position [598, 0]
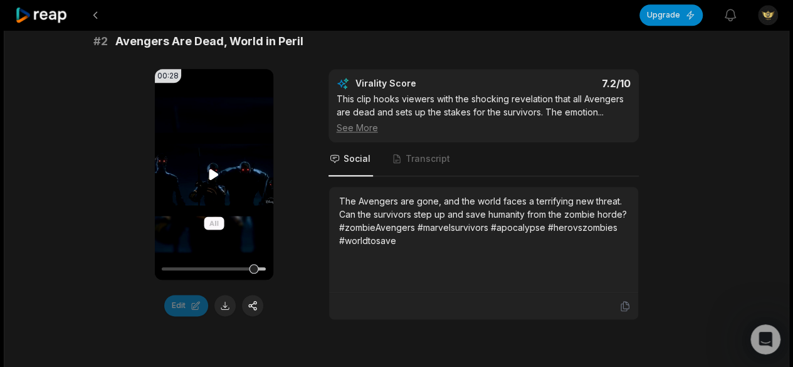
click at [224, 161] on video "Your browser does not support mp4 format." at bounding box center [214, 174] width 118 height 211
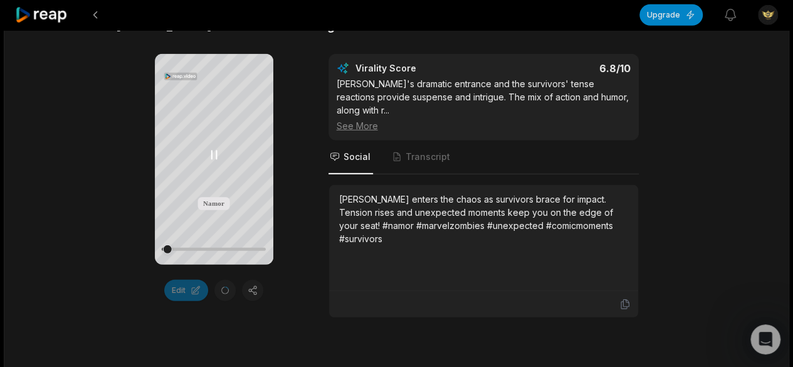
scroll to position [1599, 0]
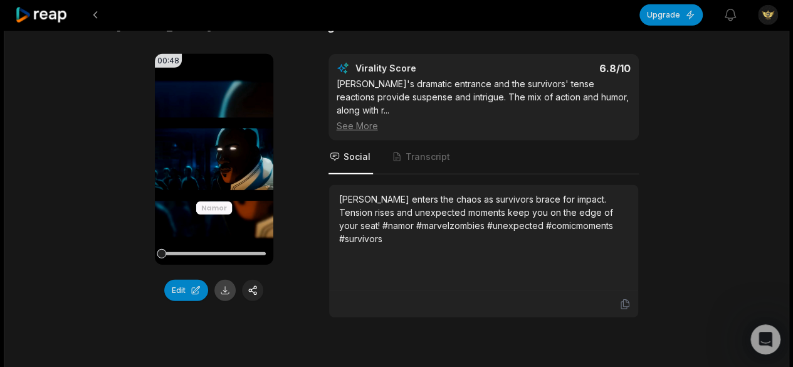
click at [223, 288] on button at bounding box center [224, 289] width 21 height 21
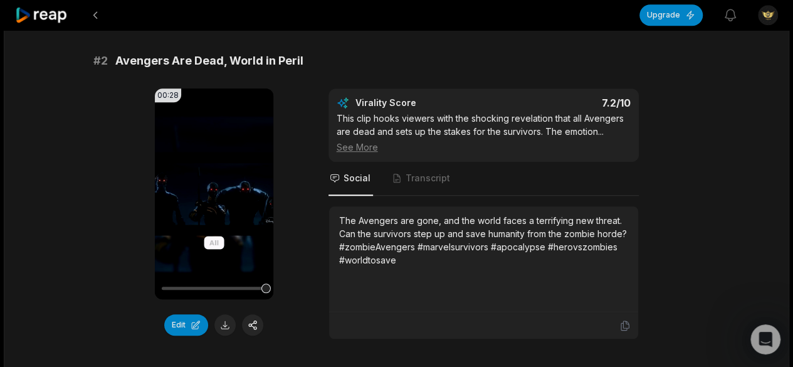
scroll to position [0, 0]
